Goal: Find specific page/section: Find specific page/section

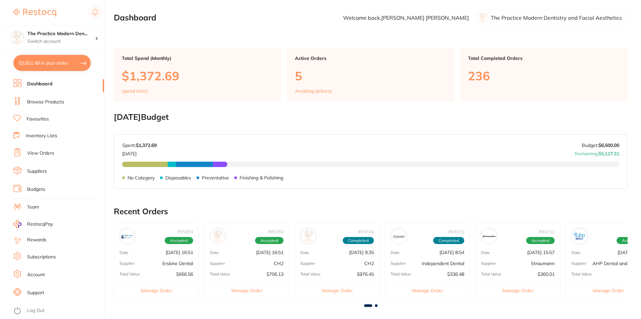
click at [41, 103] on link "Browse Products" at bounding box center [45, 102] width 37 height 7
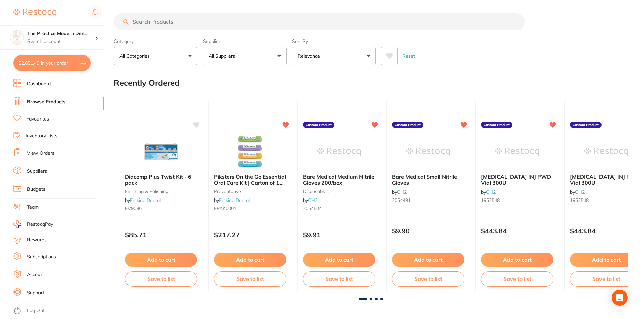
click at [149, 21] on input "search" at bounding box center [319, 21] width 411 height 17
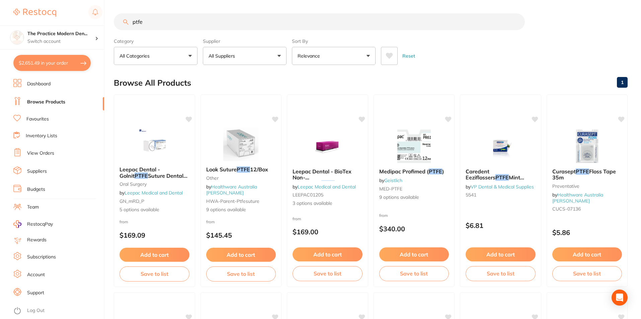
drag, startPoint x: 186, startPoint y: 27, endPoint x: 127, endPoint y: 21, distance: 59.2
click at [127, 21] on div "ptfe" at bounding box center [371, 21] width 514 height 17
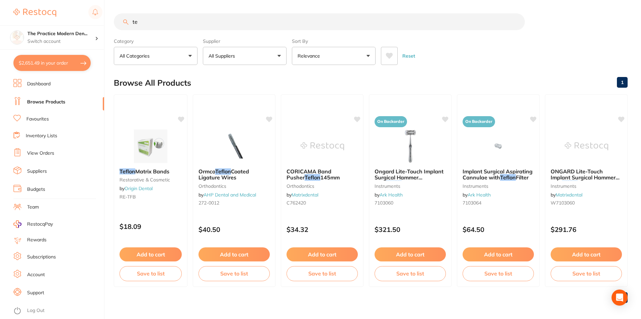
type input "t"
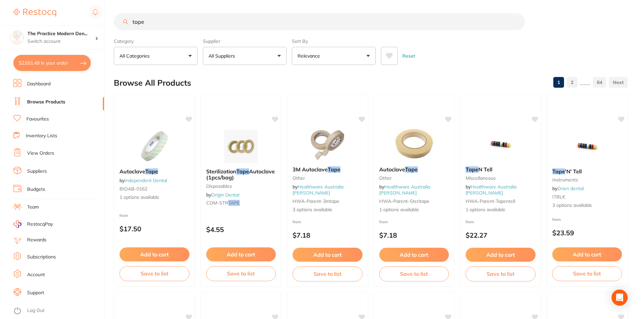
drag, startPoint x: 161, startPoint y: 20, endPoint x: 134, endPoint y: 21, distance: 26.8
click at [134, 21] on input "tape" at bounding box center [319, 21] width 411 height 17
type input "t"
type input "teflon"
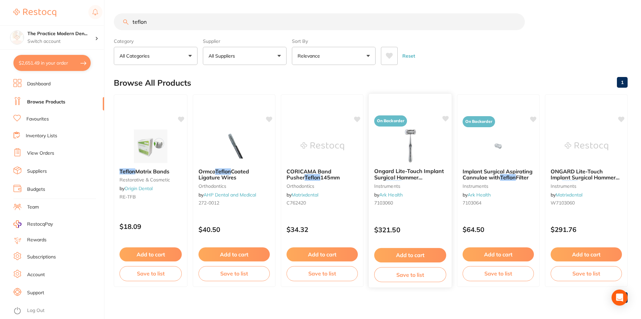
scroll to position [3, 0]
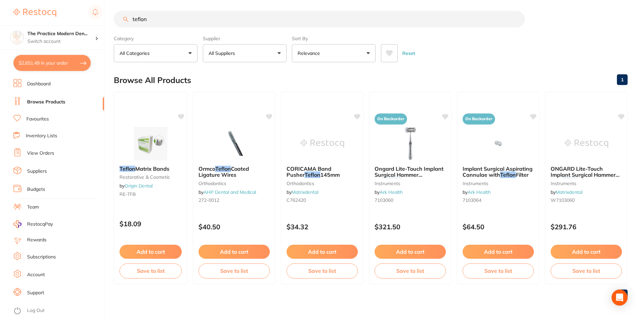
click at [174, 18] on input "teflon" at bounding box center [319, 19] width 411 height 17
